Goal: Find specific page/section: Find specific page/section

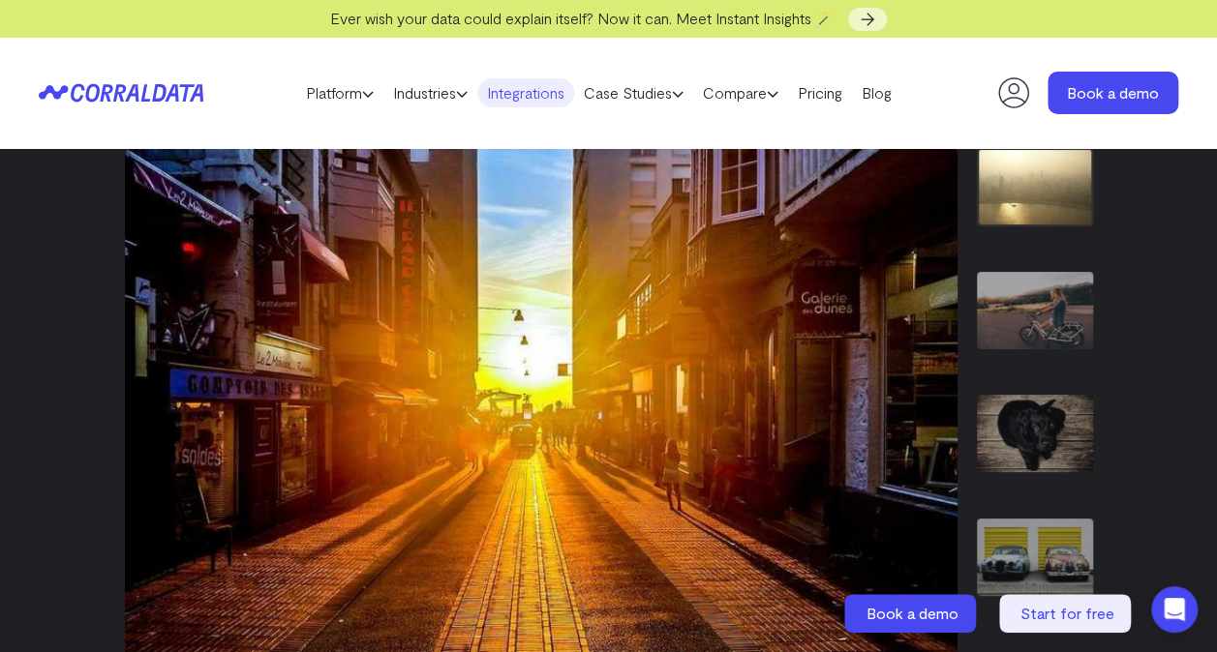
click at [526, 89] on link "Integrations" at bounding box center [525, 92] width 97 height 29
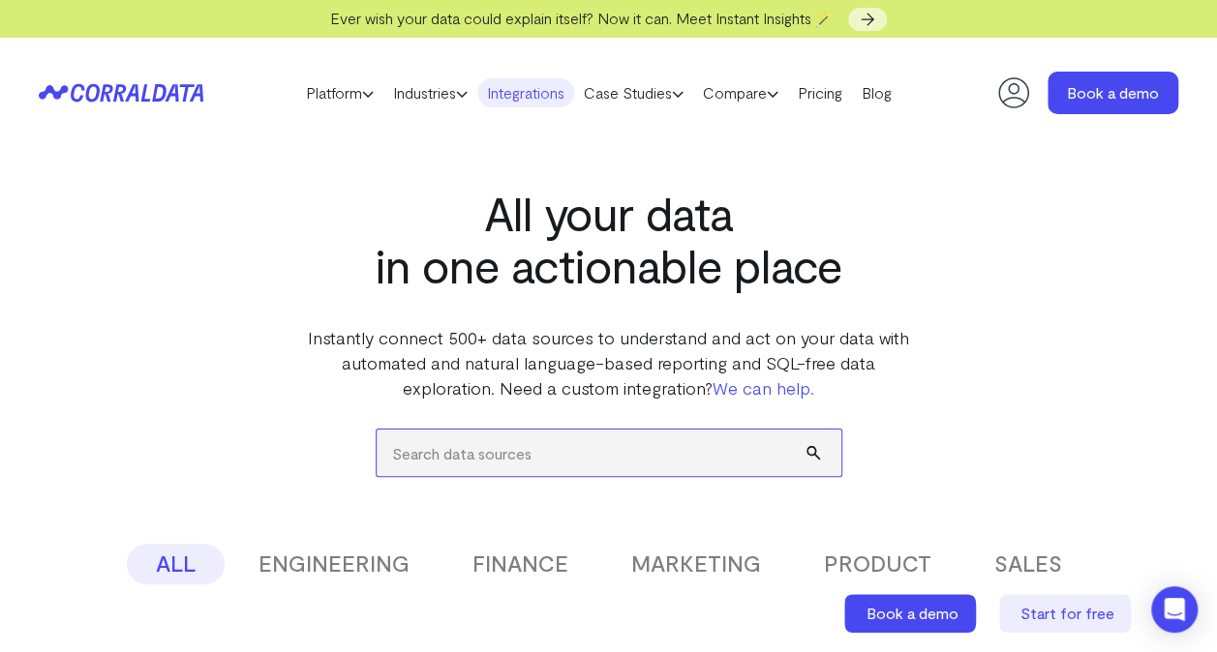
click at [517, 467] on input "search" at bounding box center [609, 453] width 465 height 46
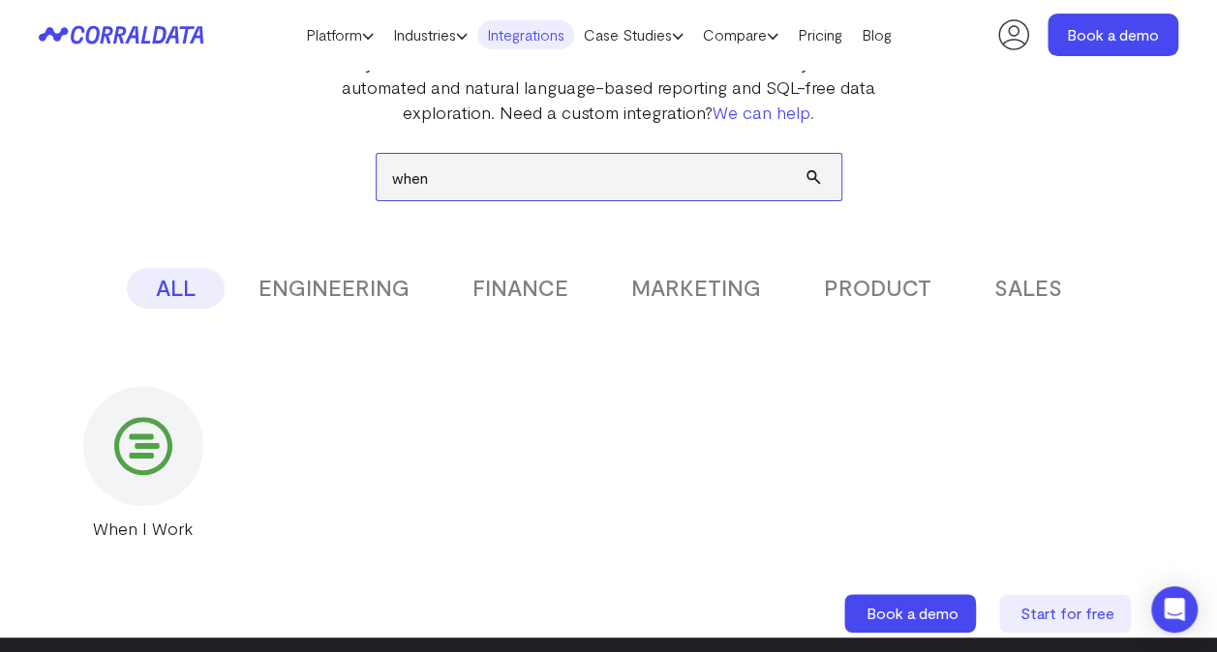
scroll to position [286, 0]
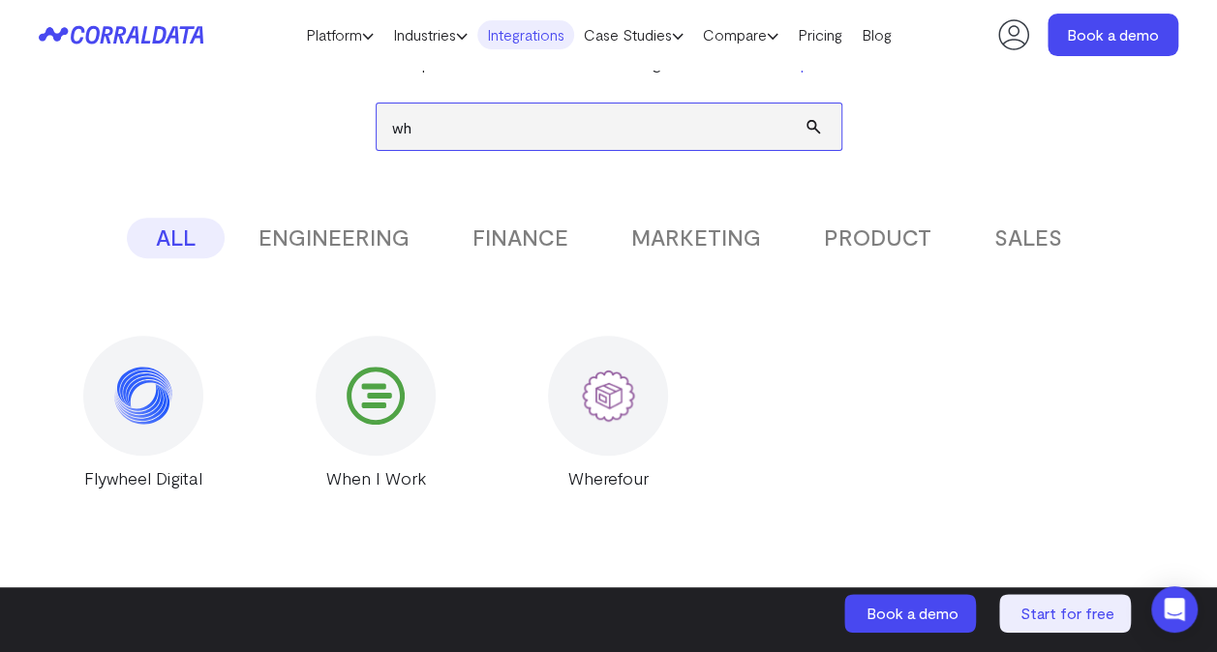
type input "w"
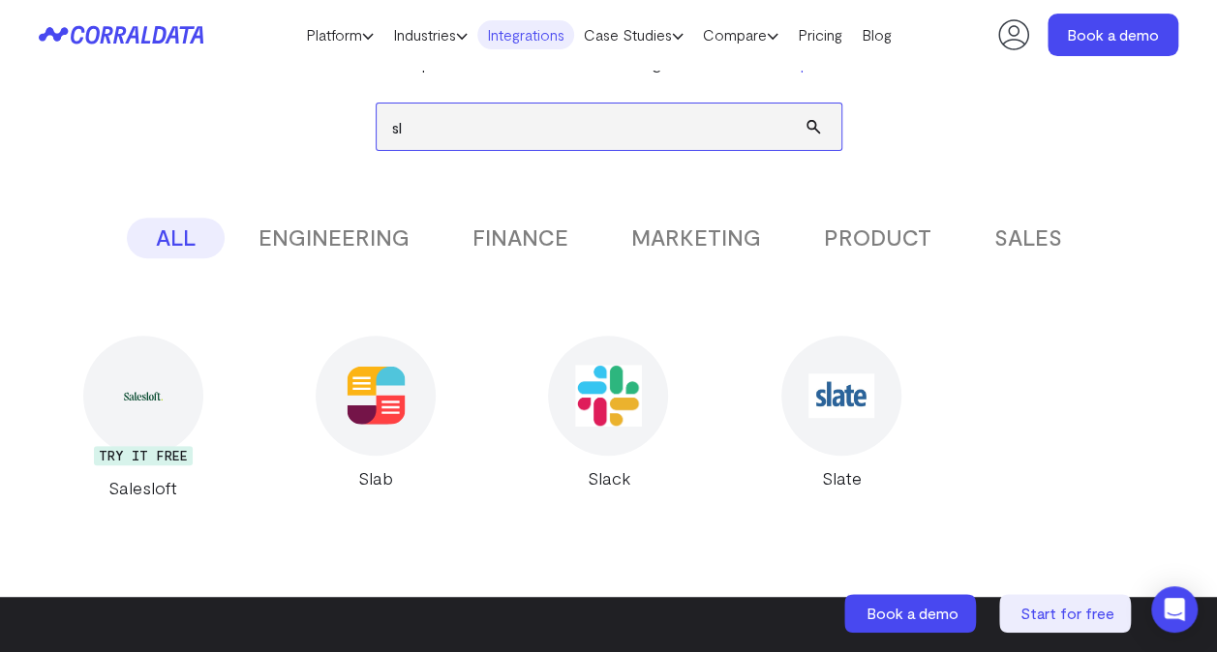
type input "sl"
